Goal: Book appointment/travel/reservation

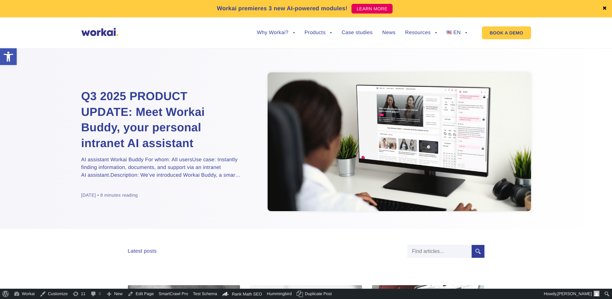
click at [157, 115] on h2 "Q3 2025 PRODUCT UPDATE: Meet Workai Buddy, your personal intranet AI assistant" at bounding box center [161, 119] width 161 height 62
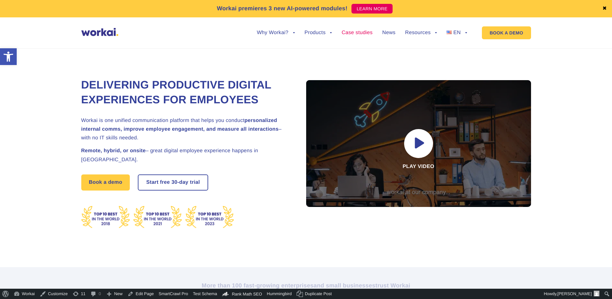
click at [352, 34] on link "Case studies" at bounding box center [357, 32] width 31 height 5
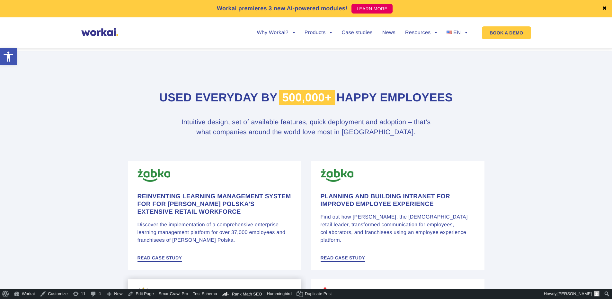
scroll to position [386, 0]
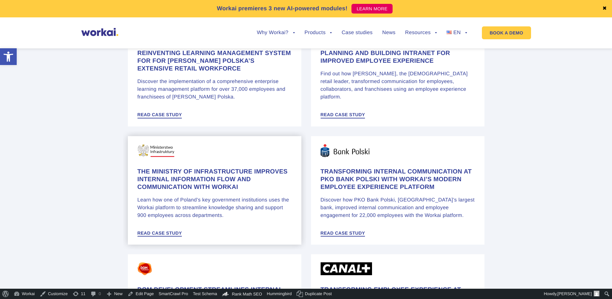
click at [196, 178] on h4 "The Ministry of Infrastructure improves internal information flow and communica…" at bounding box center [215, 179] width 154 height 23
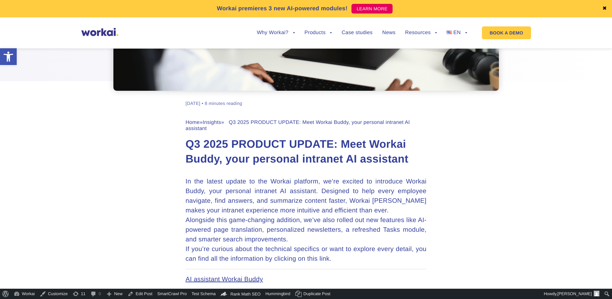
scroll to position [193, 0]
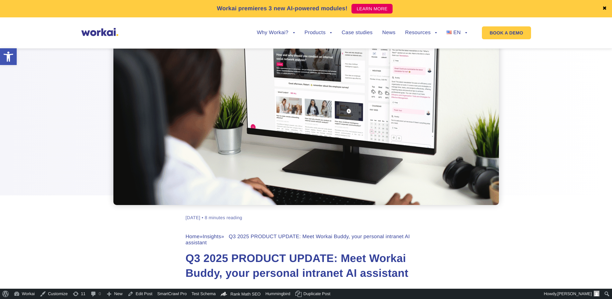
scroll to position [161, 0]
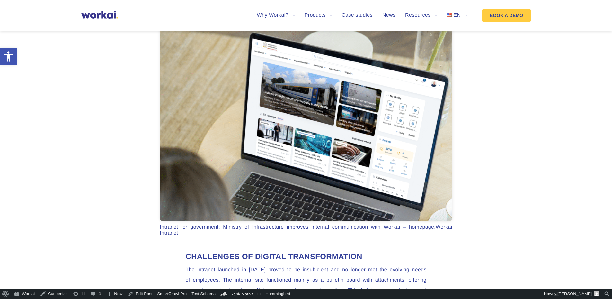
scroll to position [225, 0]
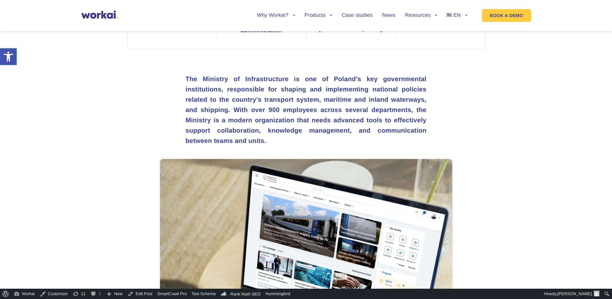
scroll to position [161, 0]
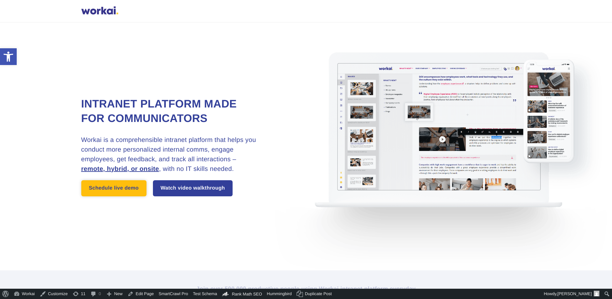
drag, startPoint x: 0, startPoint y: 0, endPoint x: 122, endPoint y: 194, distance: 229.3
click at [122, 194] on link "Schedule live demo" at bounding box center [113, 188] width 65 height 16
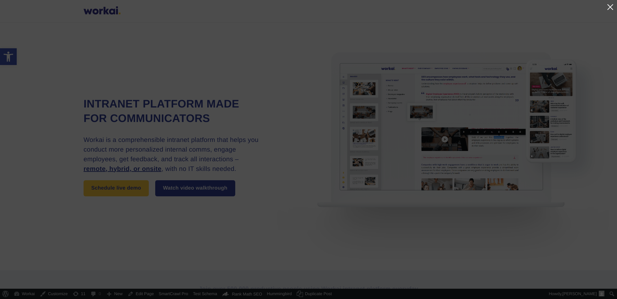
click at [612, 6] on link at bounding box center [610, 7] width 8 height 8
